Goal: Transaction & Acquisition: Obtain resource

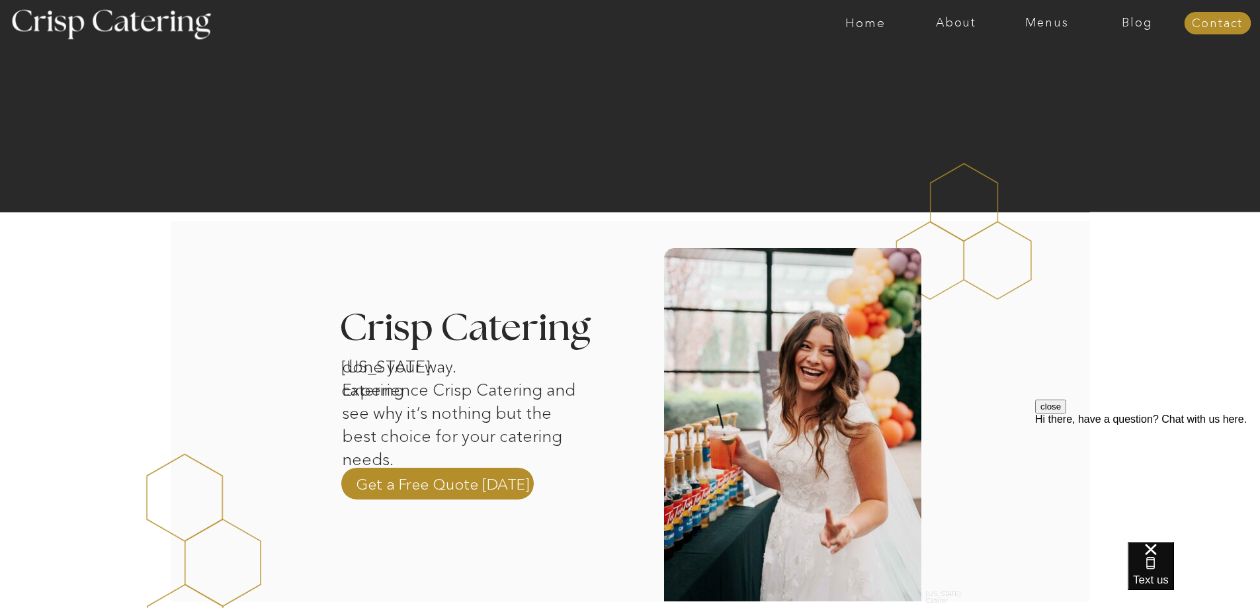
scroll to position [132, 0]
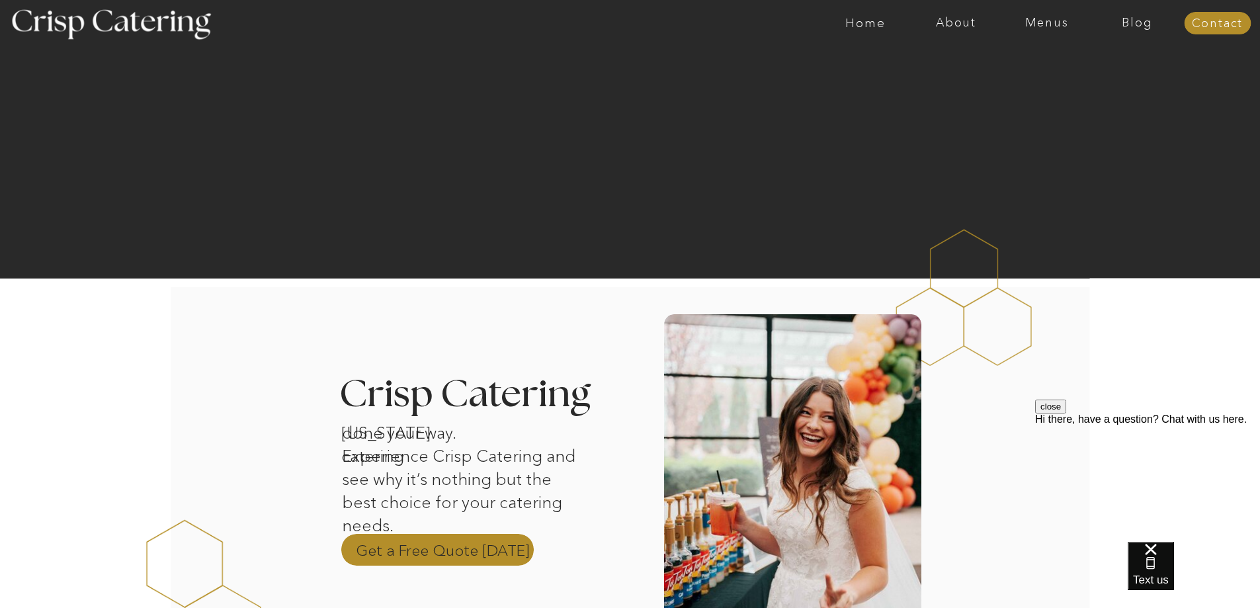
click at [383, 547] on p "Get a Free Quote Today" at bounding box center [443, 550] width 174 height 20
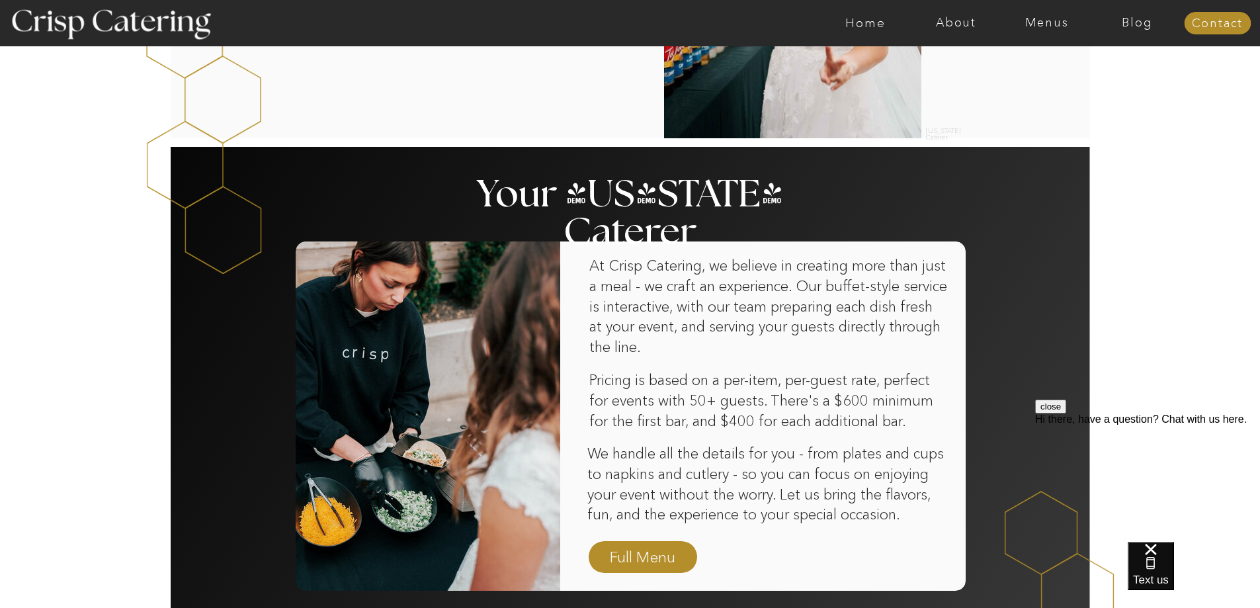
scroll to position [926, 0]
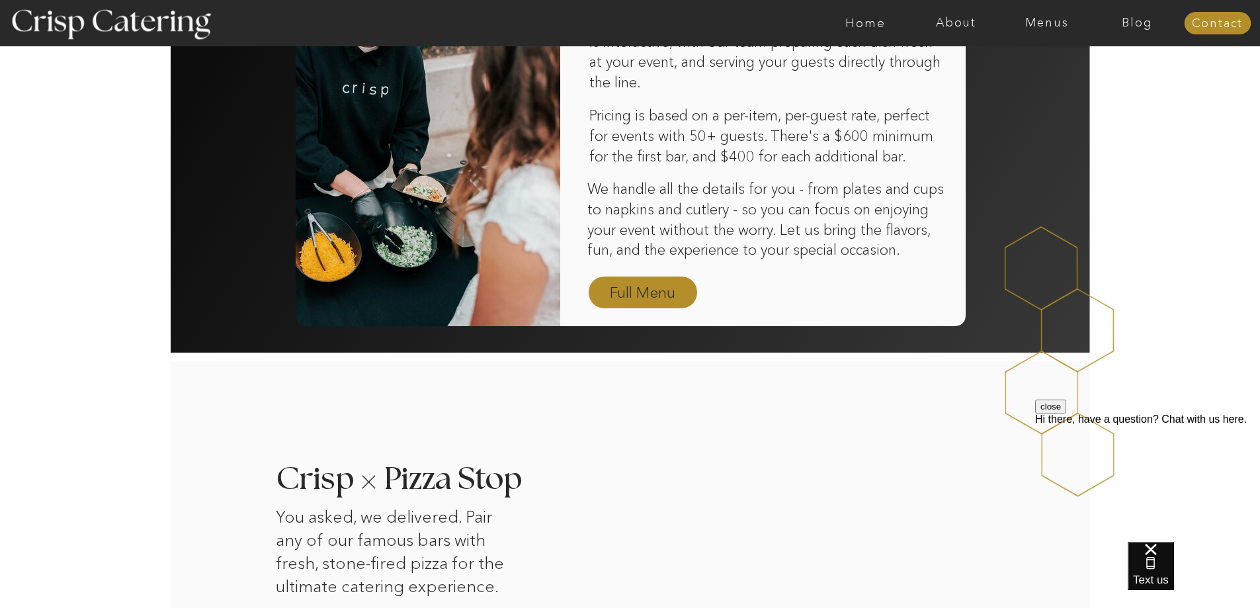
click at [655, 290] on nav "Full Menu" at bounding box center [642, 293] width 77 height 23
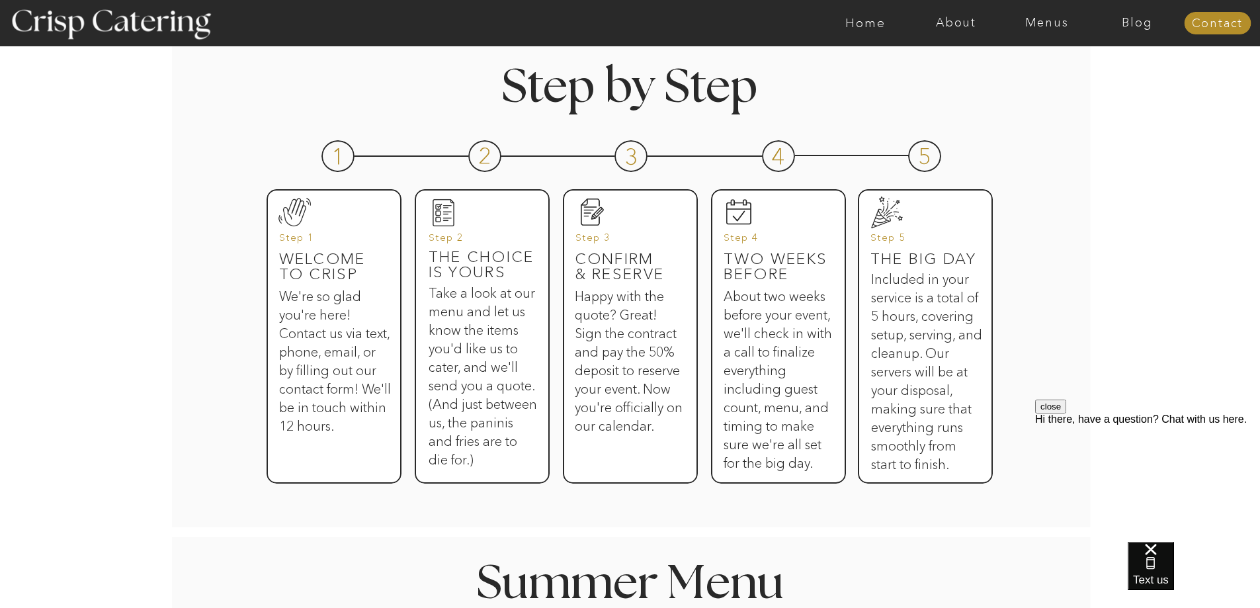
scroll to position [860, 0]
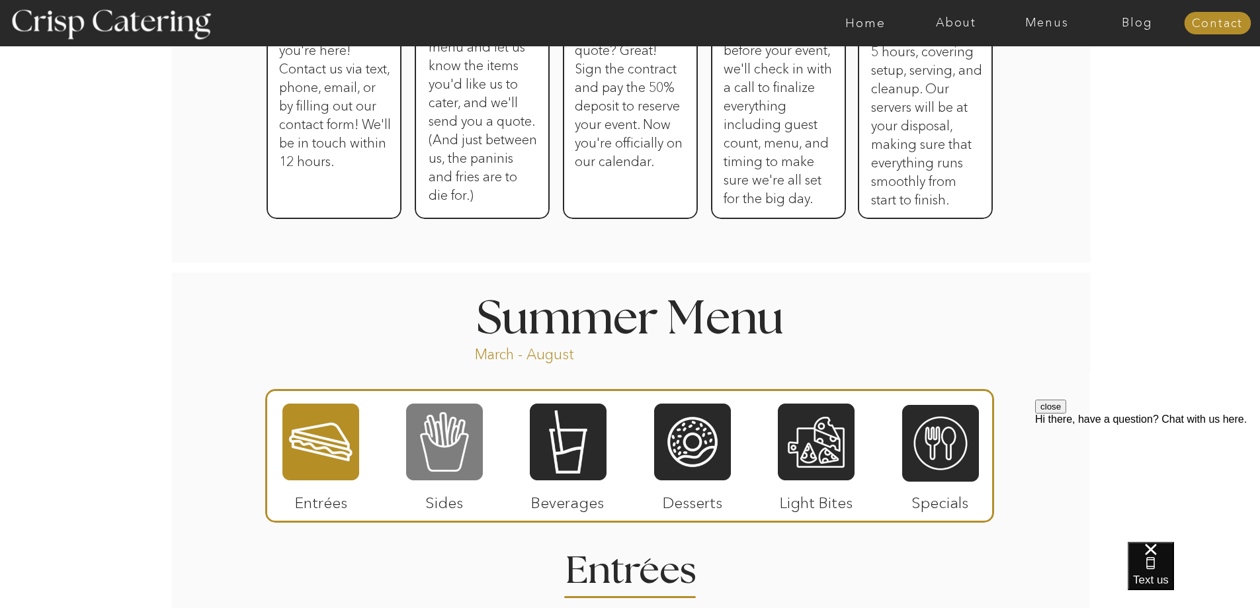
click at [450, 454] on div at bounding box center [444, 441] width 77 height 79
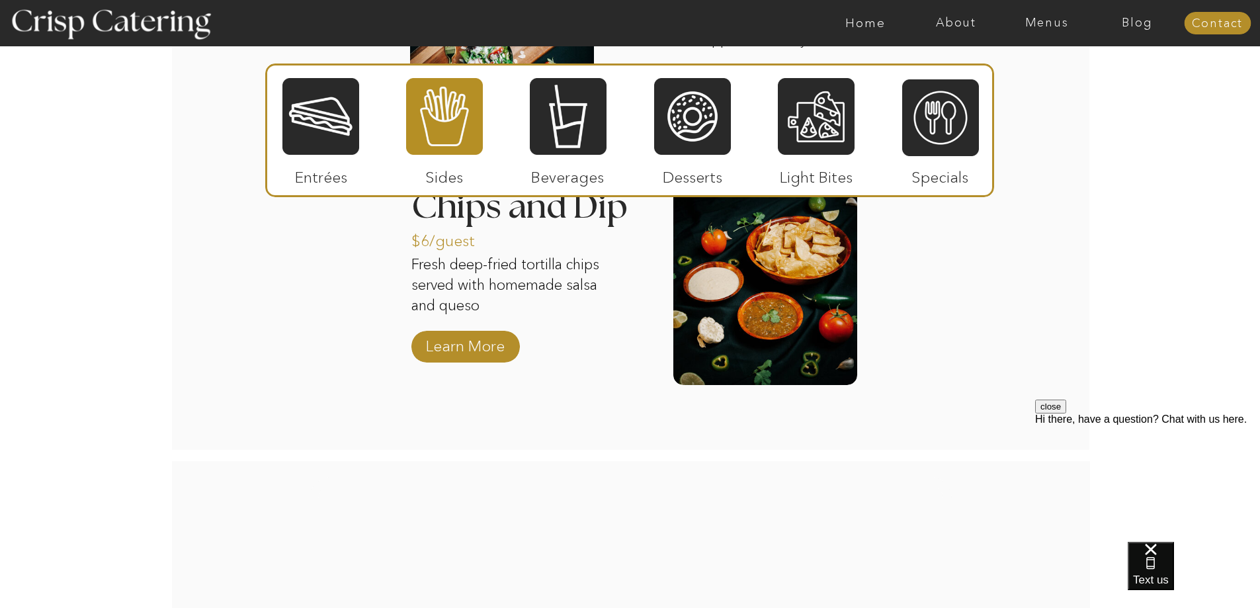
scroll to position [1587, 0]
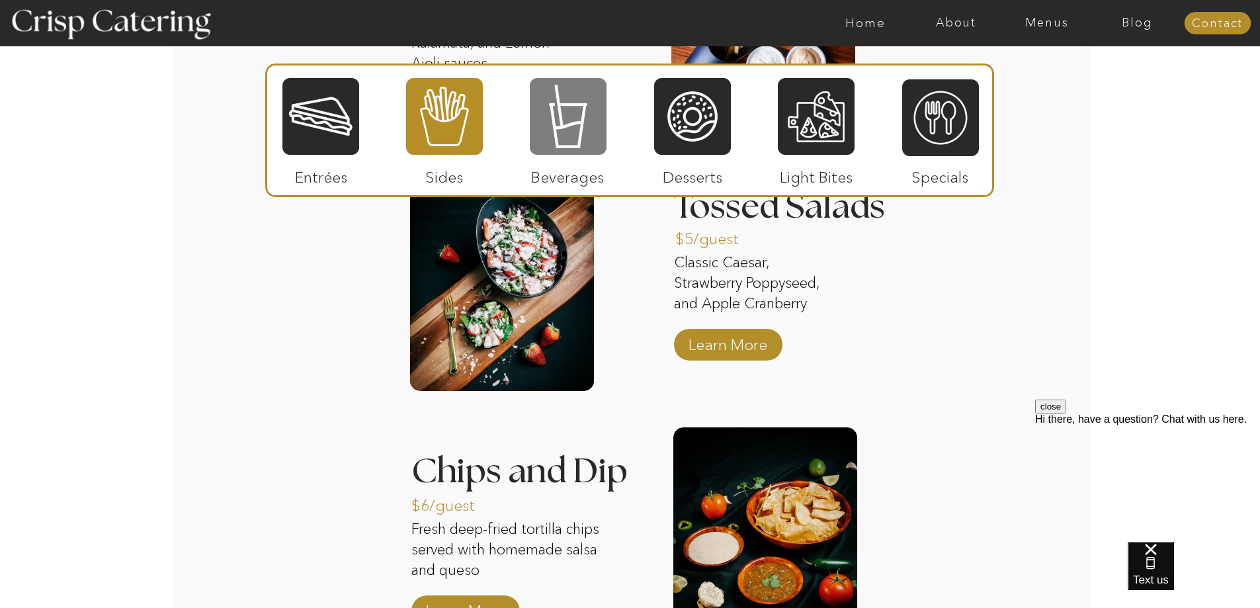
click at [569, 132] on div at bounding box center [568, 116] width 77 height 79
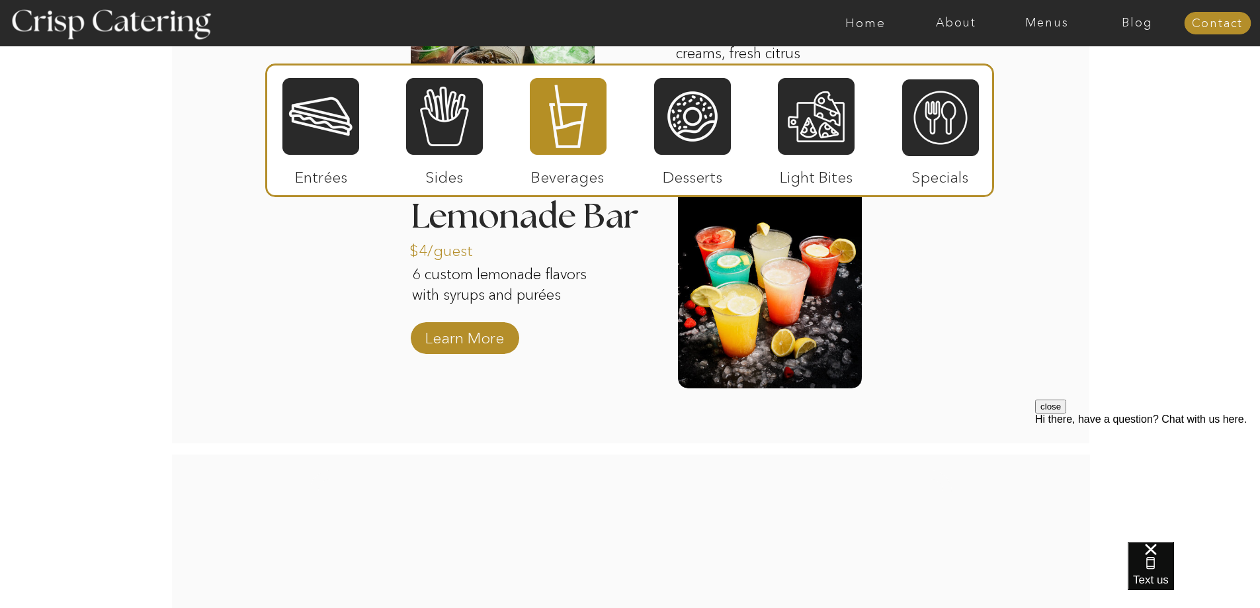
scroll to position [1785, 0]
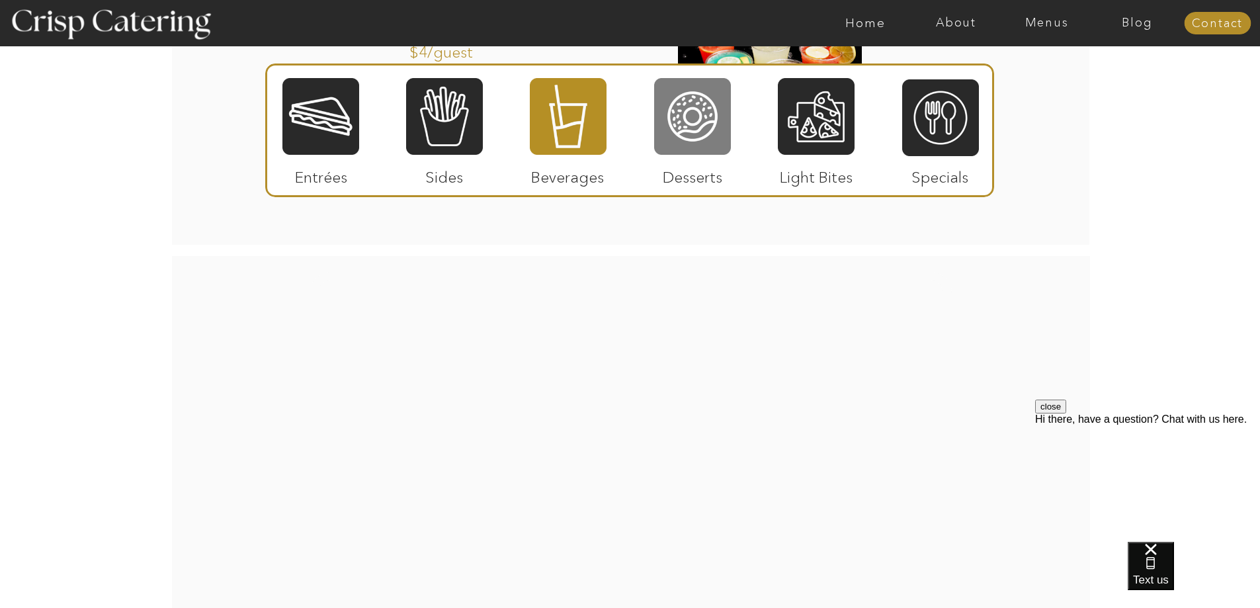
click at [706, 110] on div at bounding box center [692, 116] width 77 height 79
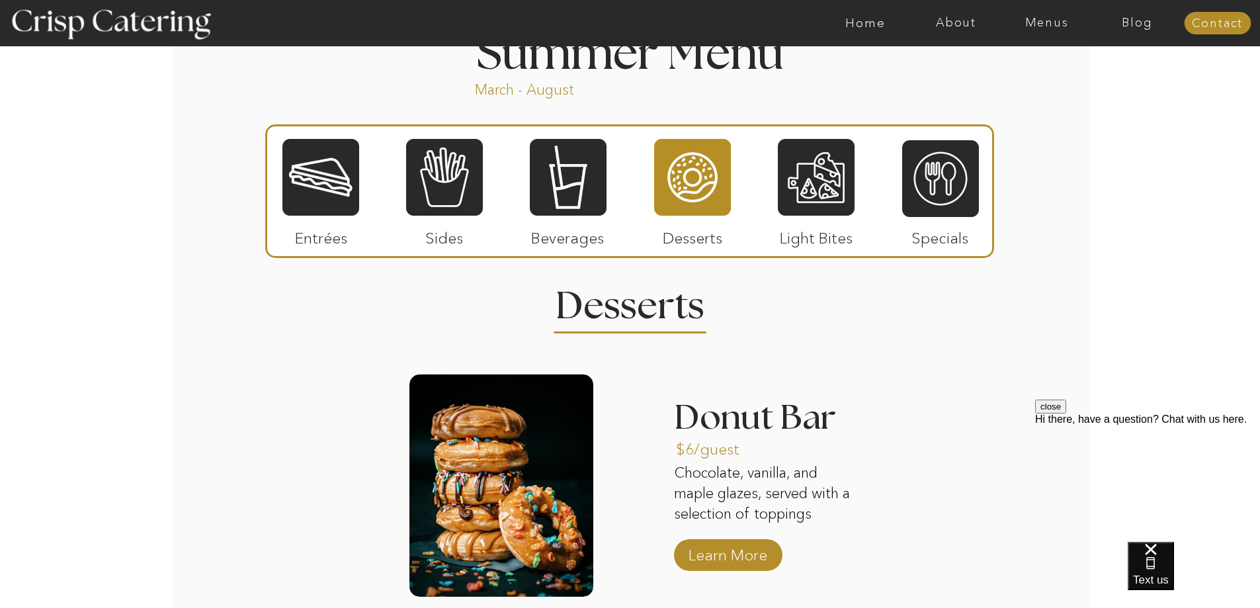
scroll to position [1058, 0]
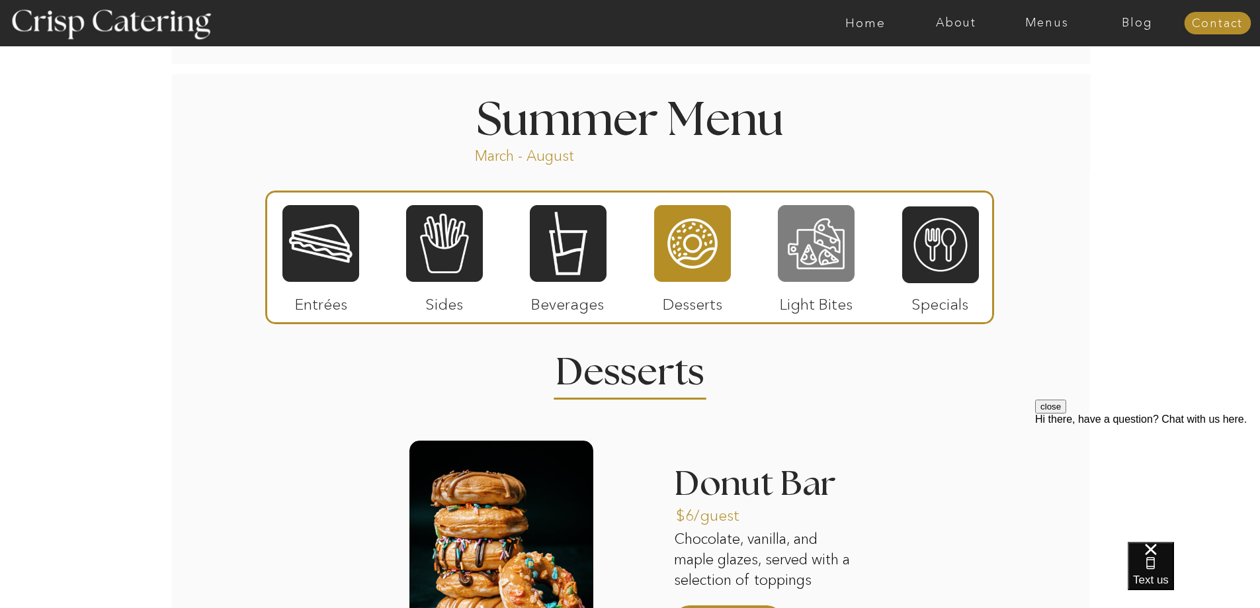
click at [782, 220] on div at bounding box center [816, 243] width 77 height 79
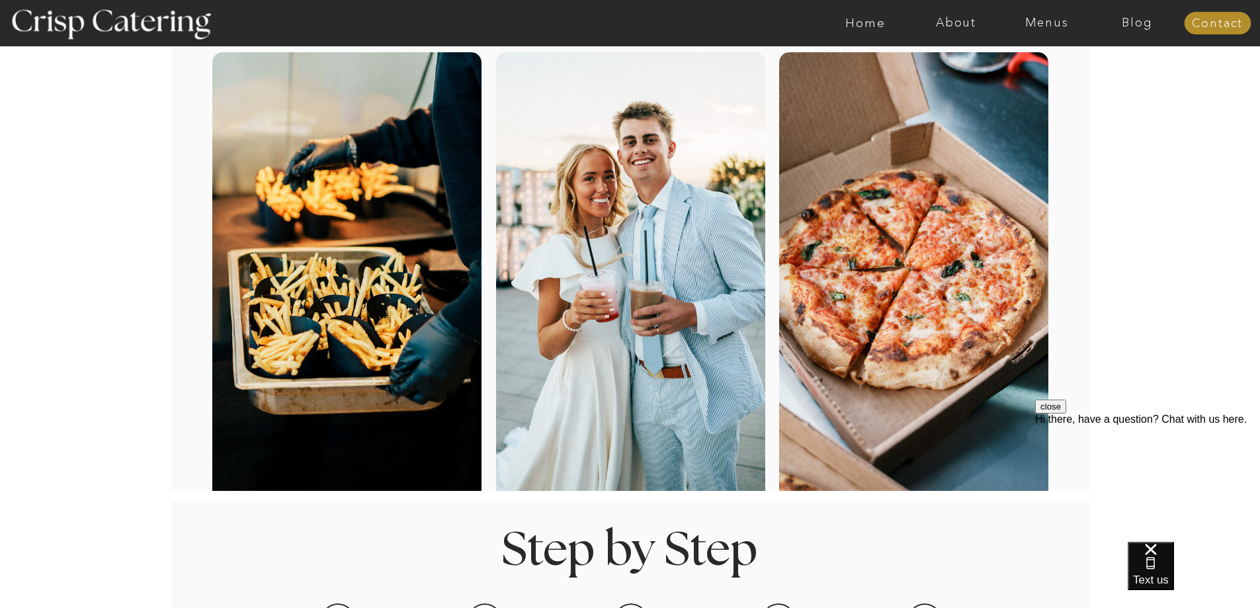
scroll to position [66, 0]
